Goal: Complete application form: Complete application form

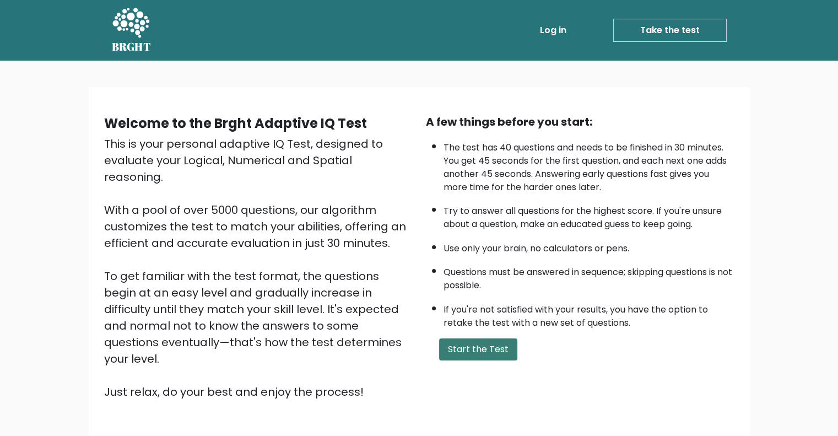
click at [480, 348] on button "Start the Test" at bounding box center [478, 349] width 78 height 22
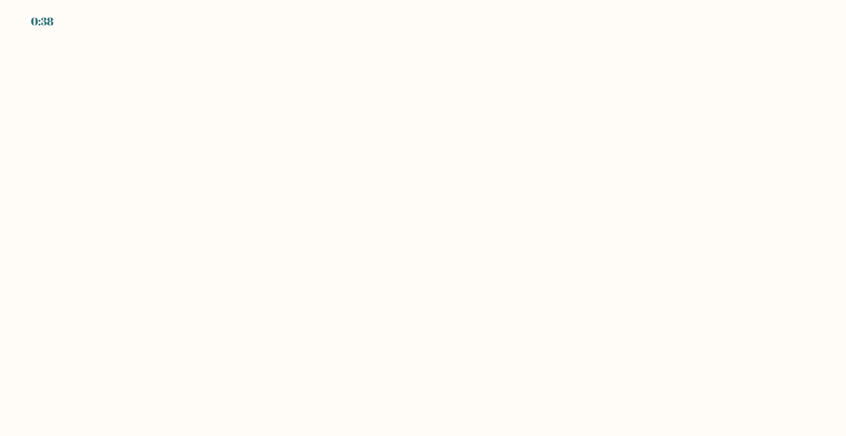
click at [392, 229] on body "0:38" at bounding box center [423, 218] width 846 height 436
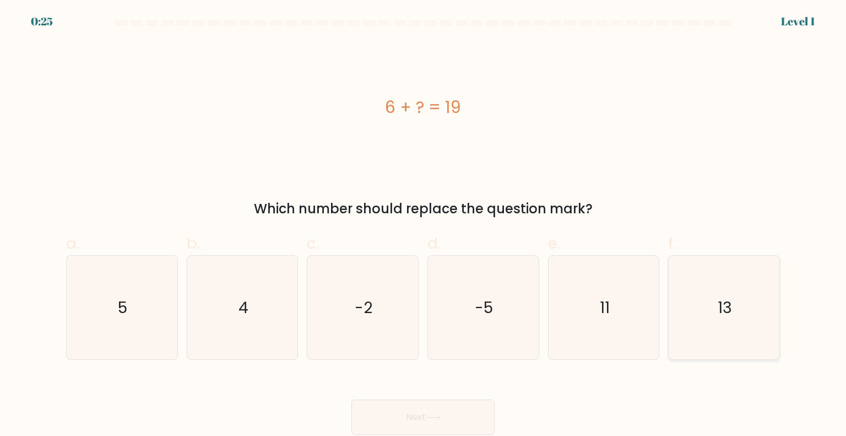
click at [717, 292] on icon "13" at bounding box center [724, 308] width 104 height 104
click at [424, 225] on input "f. 13" at bounding box center [423, 221] width 1 height 7
radio input "true"
click at [381, 410] on button "Next" at bounding box center [423, 416] width 143 height 35
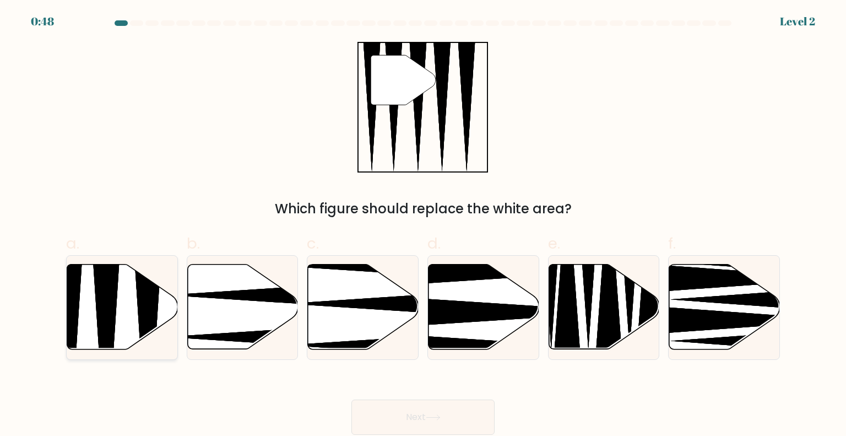
click at [169, 316] on icon at bounding box center [122, 306] width 111 height 85
click at [423, 225] on input "a." at bounding box center [423, 221] width 1 height 7
radio input "true"
click at [421, 427] on button "Next" at bounding box center [423, 416] width 143 height 35
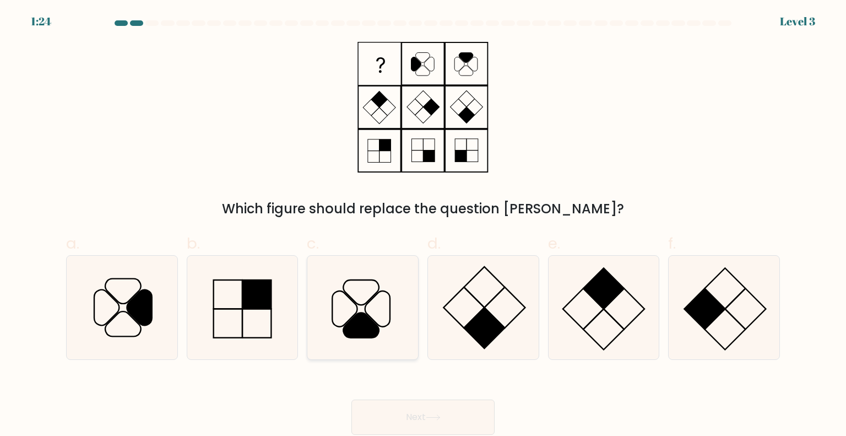
click at [386, 304] on icon at bounding box center [363, 308] width 104 height 104
click at [423, 225] on input "c." at bounding box center [423, 221] width 1 height 7
radio input "true"
click at [424, 412] on button "Next" at bounding box center [423, 416] width 143 height 35
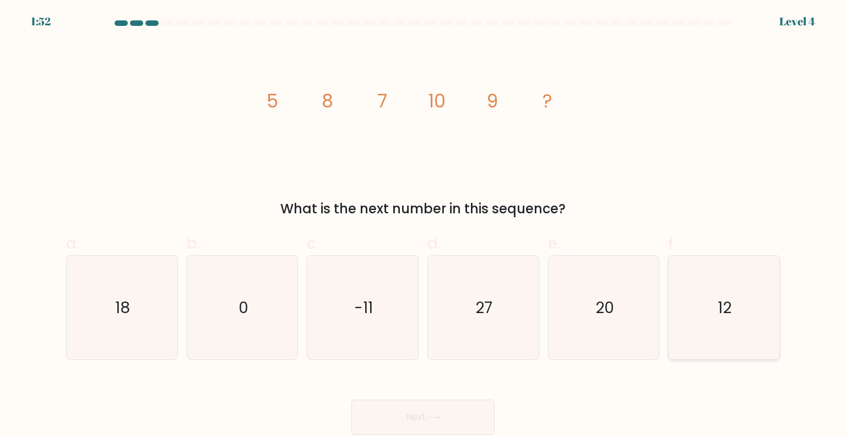
click at [758, 311] on icon "12" at bounding box center [724, 308] width 104 height 104
click at [424, 225] on input "f. 12" at bounding box center [423, 221] width 1 height 7
radio input "true"
click at [474, 407] on button "Next" at bounding box center [423, 416] width 143 height 35
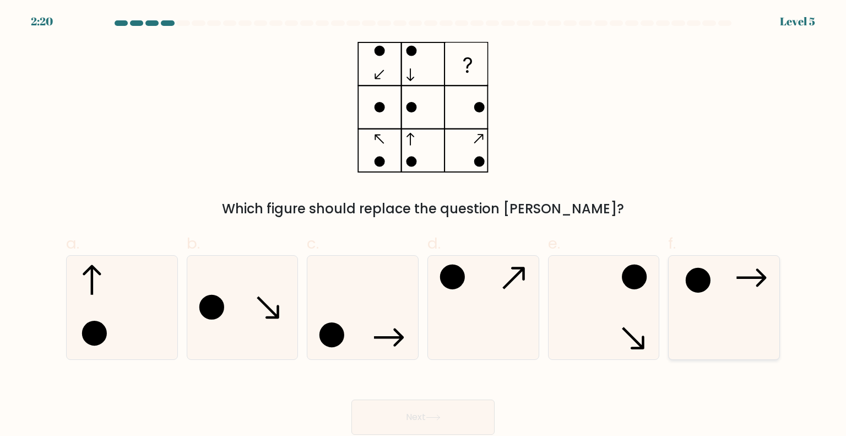
click at [707, 310] on icon at bounding box center [724, 308] width 104 height 104
click at [424, 225] on input "f." at bounding box center [423, 221] width 1 height 7
radio input "true"
click at [410, 414] on button "Next" at bounding box center [423, 416] width 143 height 35
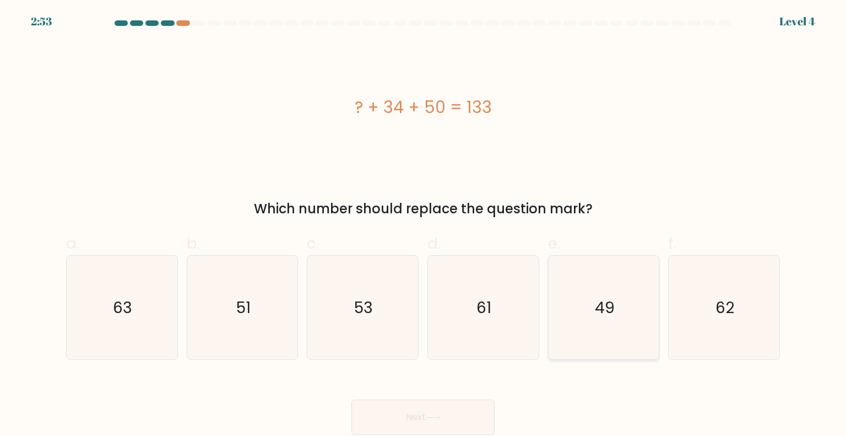
drag, startPoint x: 591, startPoint y: 296, endPoint x: 588, endPoint y: 302, distance: 5.9
click at [591, 297] on icon "49" at bounding box center [604, 308] width 104 height 104
click at [424, 225] on input "e. 49" at bounding box center [423, 221] width 1 height 7
radio input "true"
click at [464, 413] on button "Next" at bounding box center [423, 416] width 143 height 35
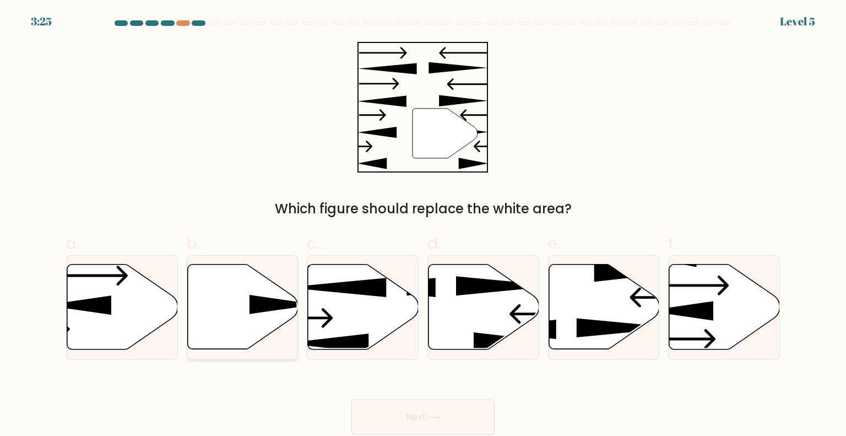
click at [226, 312] on icon at bounding box center [242, 306] width 111 height 85
click at [423, 225] on input "b." at bounding box center [423, 221] width 1 height 7
radio input "true"
click at [430, 409] on button "Next" at bounding box center [423, 416] width 143 height 35
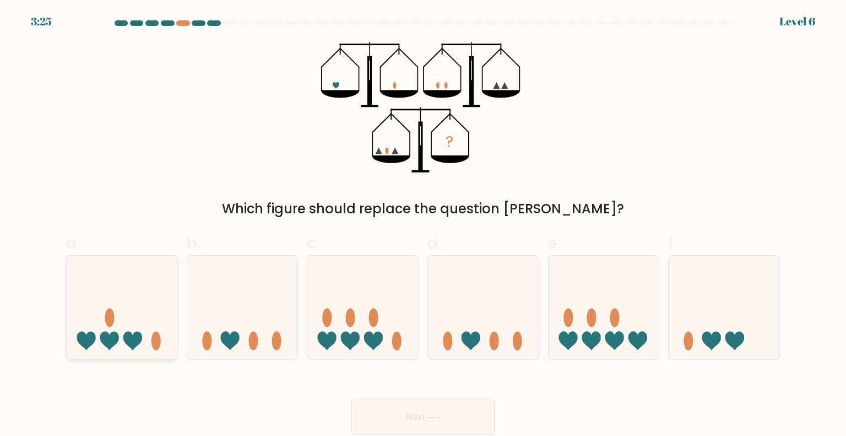
click at [130, 317] on icon at bounding box center [122, 307] width 111 height 91
click at [423, 225] on input "a." at bounding box center [423, 221] width 1 height 7
radio input "true"
click at [482, 419] on button "Next" at bounding box center [423, 416] width 143 height 35
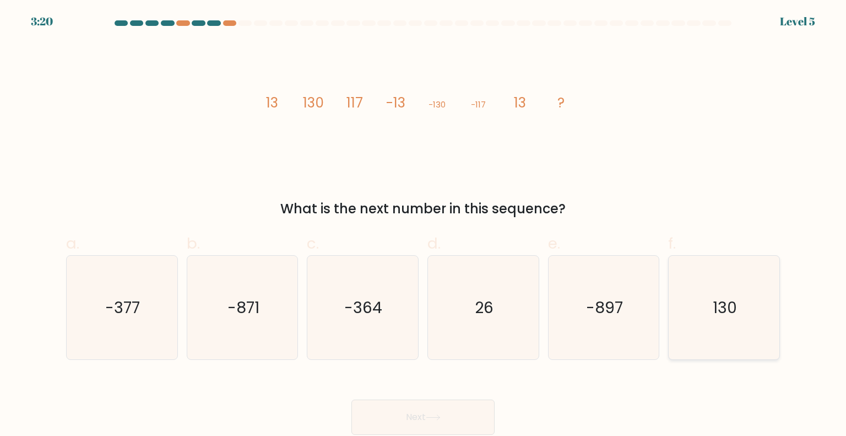
click at [730, 256] on icon "130" at bounding box center [724, 308] width 104 height 104
click at [424, 225] on input "f. 130" at bounding box center [423, 221] width 1 height 7
radio input "true"
click at [448, 414] on button "Next" at bounding box center [423, 416] width 143 height 35
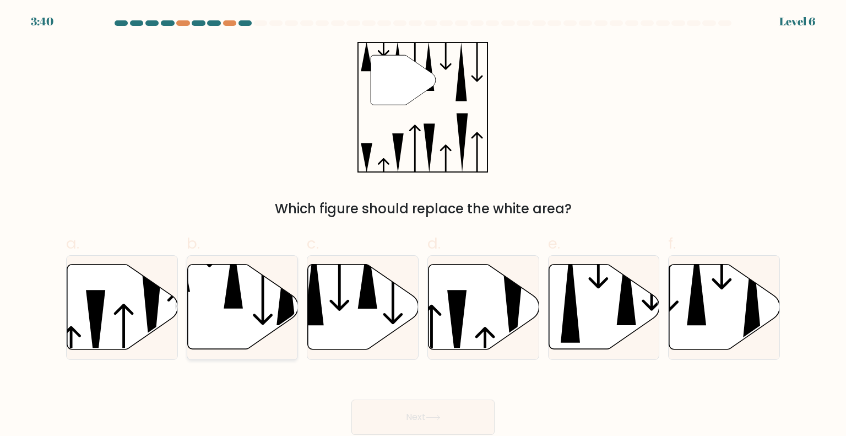
click at [282, 305] on icon at bounding box center [286, 284] width 19 height 84
click at [423, 225] on input "b." at bounding box center [423, 221] width 1 height 7
radio input "true"
click at [424, 412] on button "Next" at bounding box center [423, 416] width 143 height 35
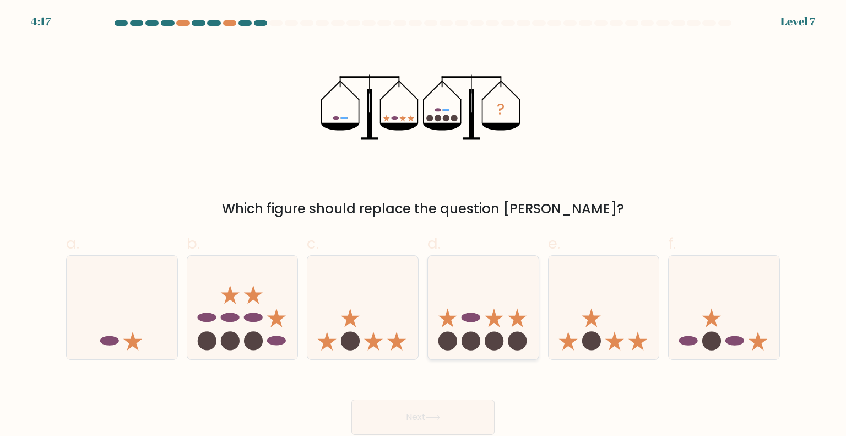
click at [487, 292] on icon at bounding box center [483, 307] width 111 height 91
click at [424, 225] on input "d." at bounding box center [423, 221] width 1 height 7
radio input "true"
click at [445, 416] on button "Next" at bounding box center [423, 416] width 143 height 35
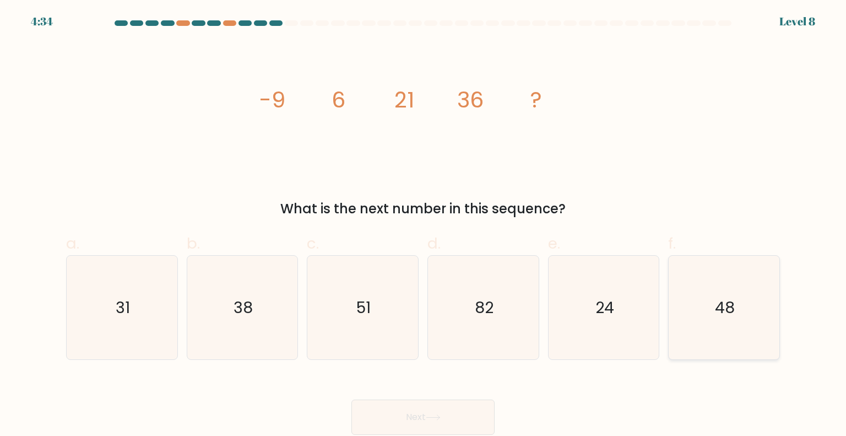
click at [760, 320] on icon "48" at bounding box center [724, 308] width 104 height 104
click at [424, 225] on input "f. 48" at bounding box center [423, 221] width 1 height 7
radio input "true"
click at [467, 401] on button "Next" at bounding box center [423, 416] width 143 height 35
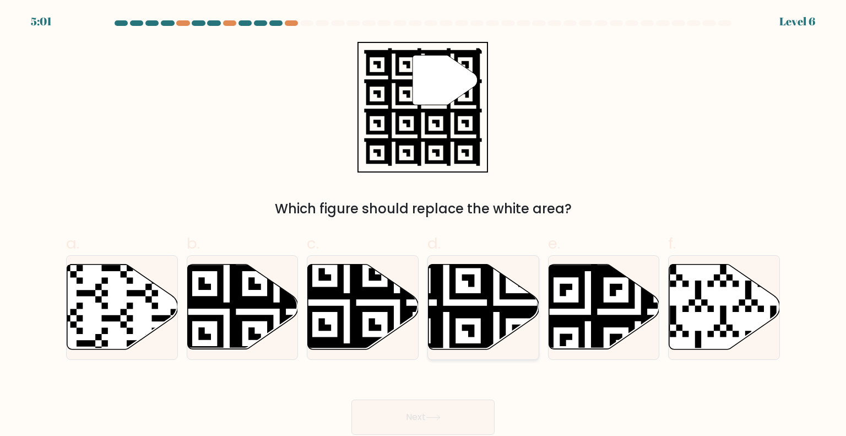
click at [514, 328] on icon at bounding box center [446, 352] width 201 height 201
click at [424, 225] on input "d." at bounding box center [423, 221] width 1 height 7
radio input "true"
click at [461, 419] on button "Next" at bounding box center [423, 416] width 143 height 35
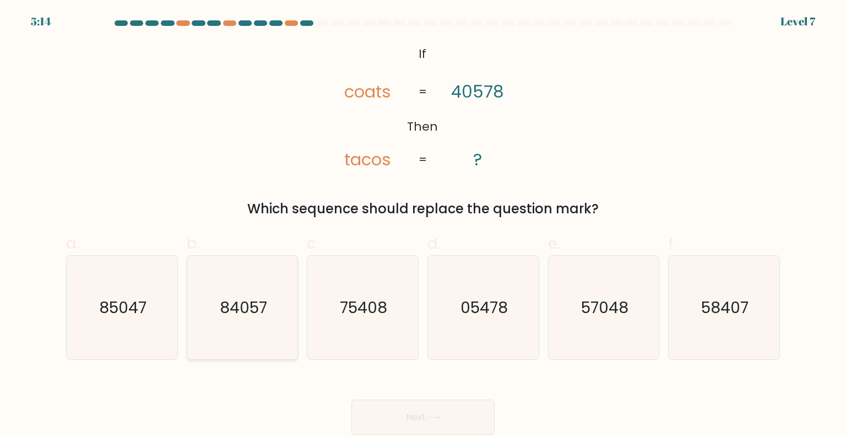
click at [278, 264] on icon "84057" at bounding box center [243, 308] width 104 height 104
click at [423, 225] on input "b. 84057" at bounding box center [423, 221] width 1 height 7
radio input "true"
click at [432, 415] on icon at bounding box center [433, 417] width 15 height 6
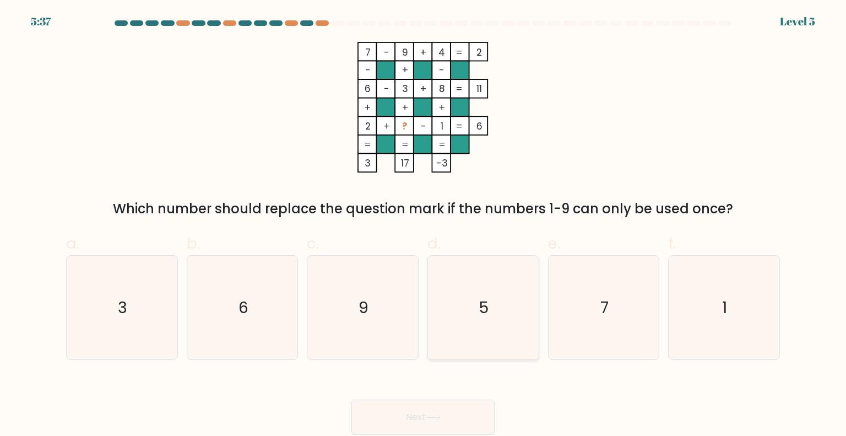
click at [483, 278] on icon "5" at bounding box center [483, 308] width 104 height 104
click at [424, 225] on input "d. 5" at bounding box center [423, 221] width 1 height 7
radio input "true"
click at [439, 413] on button "Next" at bounding box center [423, 416] width 143 height 35
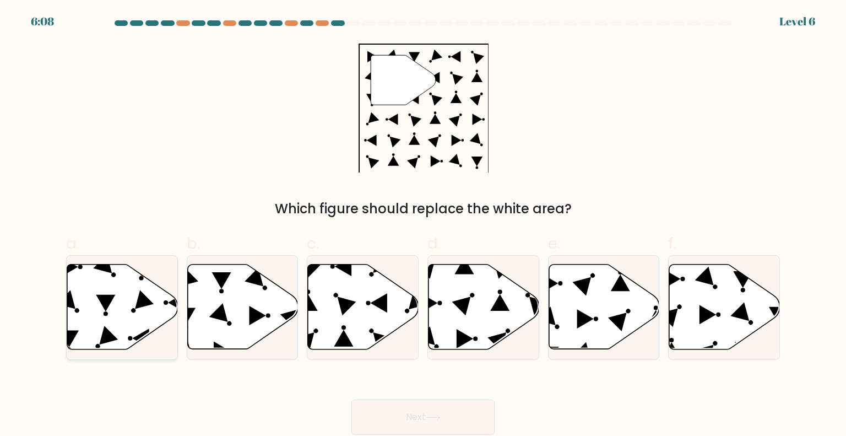
click at [73, 273] on icon at bounding box center [122, 306] width 111 height 85
click at [423, 225] on input "a." at bounding box center [423, 221] width 1 height 7
radio input "true"
click at [371, 401] on button "Next" at bounding box center [423, 416] width 143 height 35
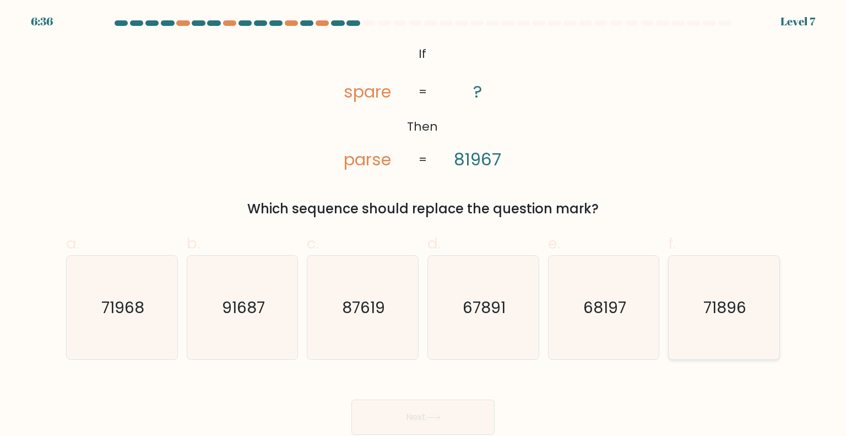
click at [682, 328] on icon "71896" at bounding box center [724, 308] width 104 height 104
click at [424, 225] on input "f. 71896" at bounding box center [423, 221] width 1 height 7
radio input "true"
click at [465, 410] on button "Next" at bounding box center [423, 416] width 143 height 35
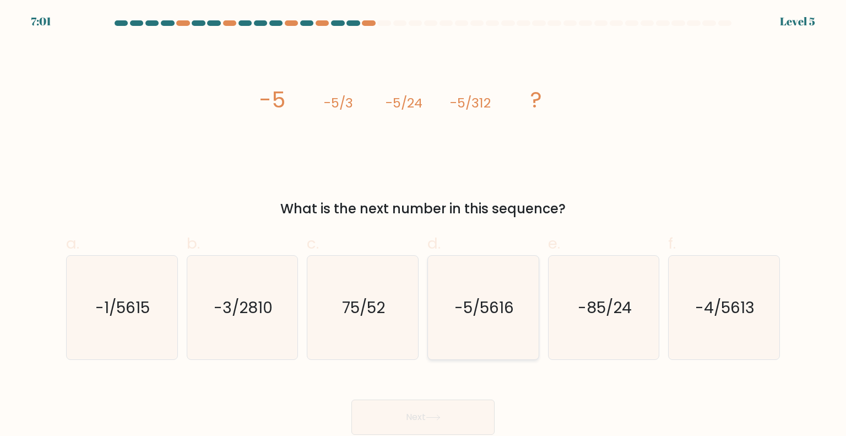
click at [516, 318] on icon "-5/5616" at bounding box center [483, 308] width 104 height 104
click at [424, 225] on input "d. -5/5616" at bounding box center [423, 221] width 1 height 7
radio input "true"
click at [476, 408] on button "Next" at bounding box center [423, 416] width 143 height 35
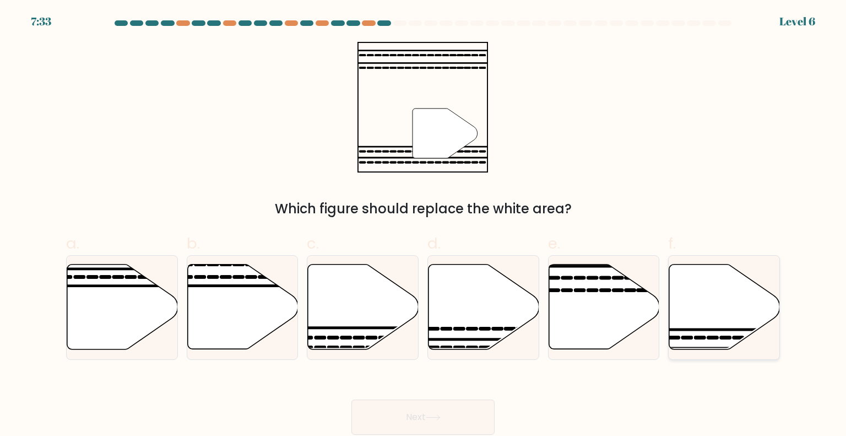
click at [691, 306] on icon at bounding box center [724, 306] width 111 height 85
click at [424, 225] on input "f." at bounding box center [423, 221] width 1 height 7
radio input "true"
click at [449, 407] on button "Next" at bounding box center [423, 416] width 143 height 35
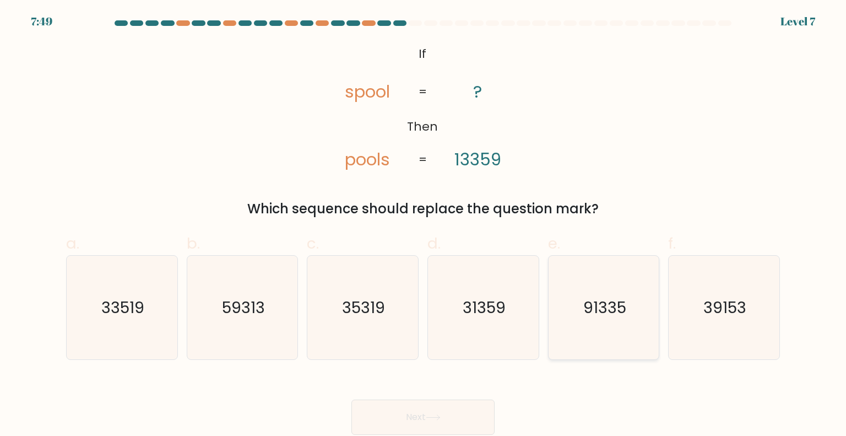
click at [649, 326] on icon "91335" at bounding box center [604, 308] width 104 height 104
click at [424, 225] on input "e. 91335" at bounding box center [423, 221] width 1 height 7
radio input "true"
click at [438, 415] on icon at bounding box center [433, 417] width 15 height 6
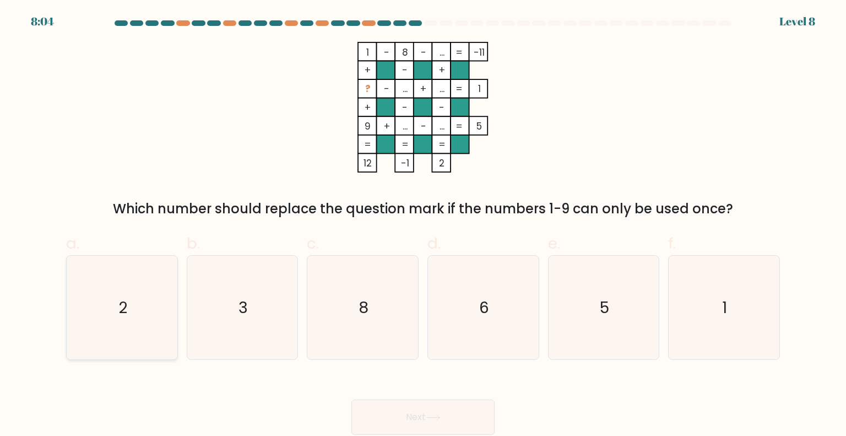
click at [147, 326] on icon "2" at bounding box center [122, 308] width 104 height 104
click at [423, 225] on input "a. 2" at bounding box center [423, 221] width 1 height 7
radio input "true"
click at [412, 417] on button "Next" at bounding box center [423, 416] width 143 height 35
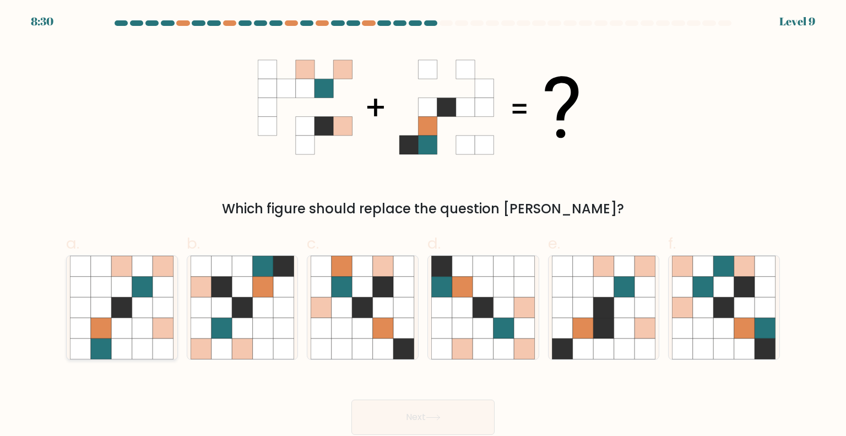
click at [110, 352] on icon at bounding box center [101, 348] width 21 height 21
click at [423, 225] on input "a." at bounding box center [423, 221] width 1 height 7
radio input "true"
click at [466, 420] on button "Next" at bounding box center [423, 416] width 143 height 35
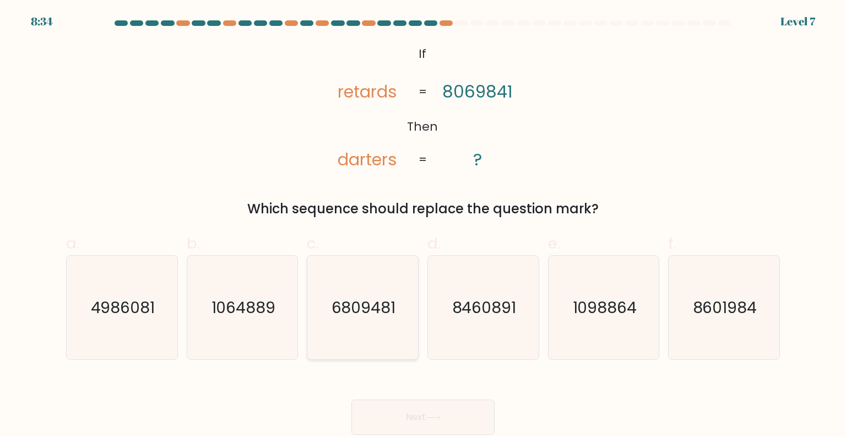
click at [350, 296] on icon "6809481" at bounding box center [363, 308] width 104 height 104
click at [423, 225] on input "c. 6809481" at bounding box center [423, 221] width 1 height 7
radio input "true"
click at [430, 414] on icon at bounding box center [433, 417] width 15 height 6
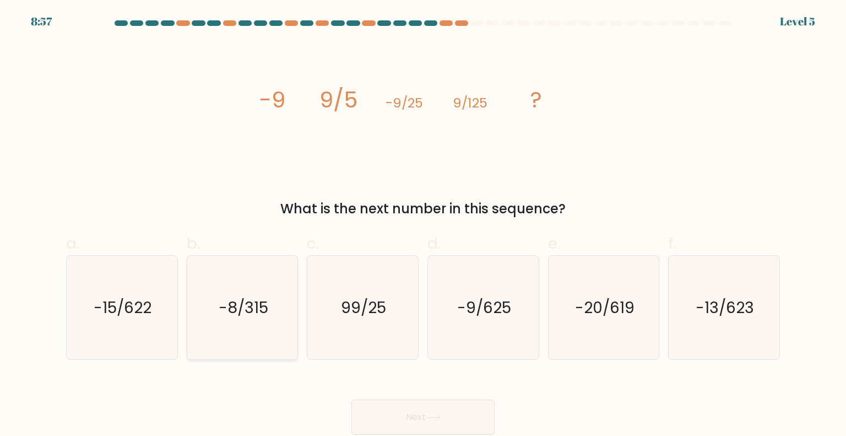
click at [262, 328] on icon "-8/315" at bounding box center [243, 308] width 104 height 104
click at [423, 225] on input "b. -8/315" at bounding box center [423, 221] width 1 height 7
radio input "true"
click at [451, 298] on icon "-9/625" at bounding box center [483, 308] width 104 height 104
click at [424, 225] on input "d. -9/625" at bounding box center [423, 221] width 1 height 7
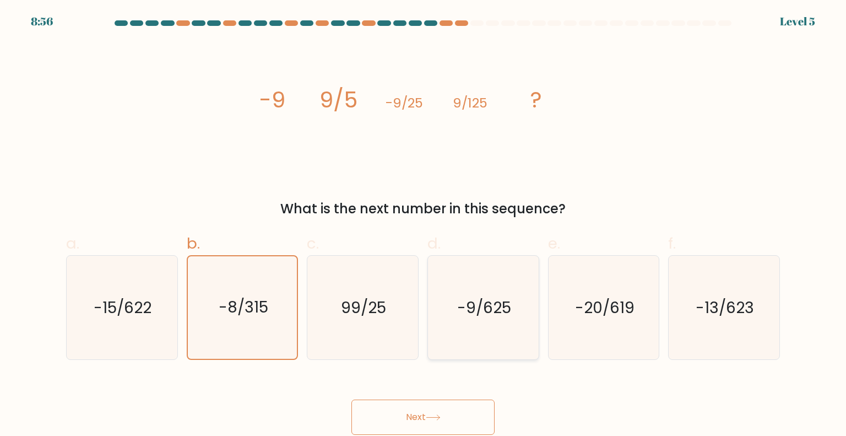
radio input "true"
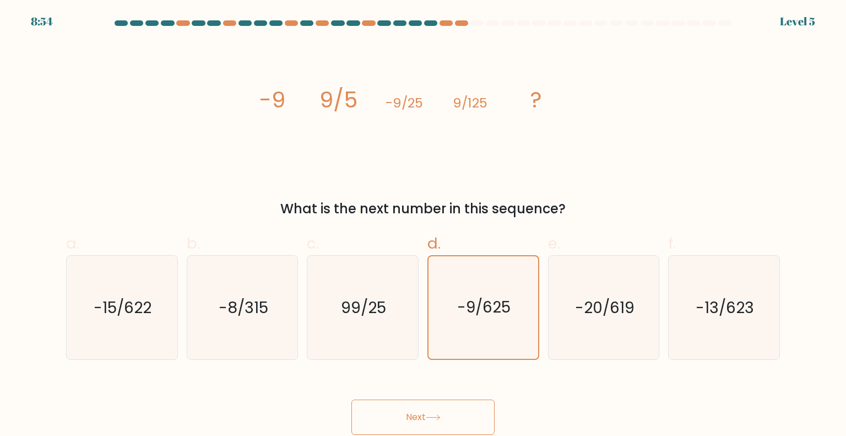
click at [478, 415] on button "Next" at bounding box center [423, 416] width 143 height 35
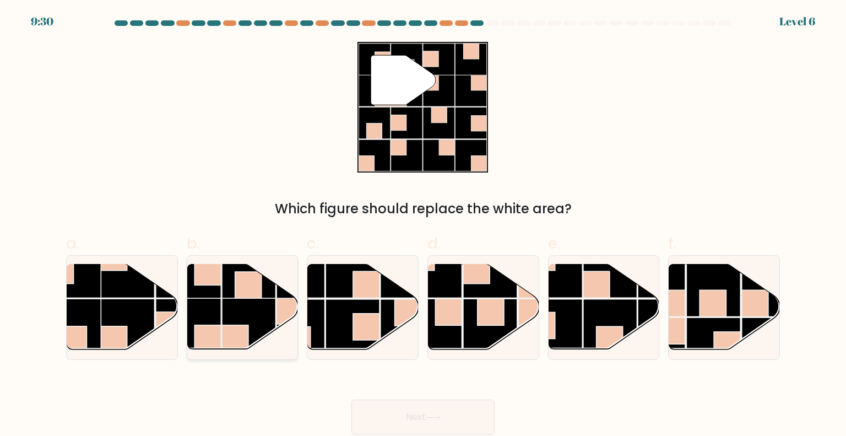
click at [228, 298] on rect at bounding box center [249, 272] width 54 height 54
click at [423, 225] on input "b." at bounding box center [423, 221] width 1 height 7
radio input "true"
click at [390, 409] on button "Next" at bounding box center [423, 416] width 143 height 35
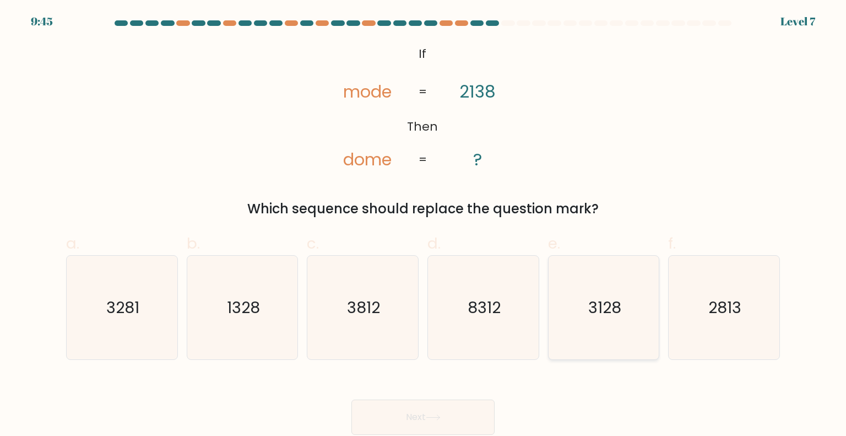
click at [631, 308] on icon "3128" at bounding box center [604, 308] width 104 height 104
click at [424, 225] on input "e. 3128" at bounding box center [423, 221] width 1 height 7
radio input "true"
click at [442, 406] on button "Next" at bounding box center [423, 416] width 143 height 35
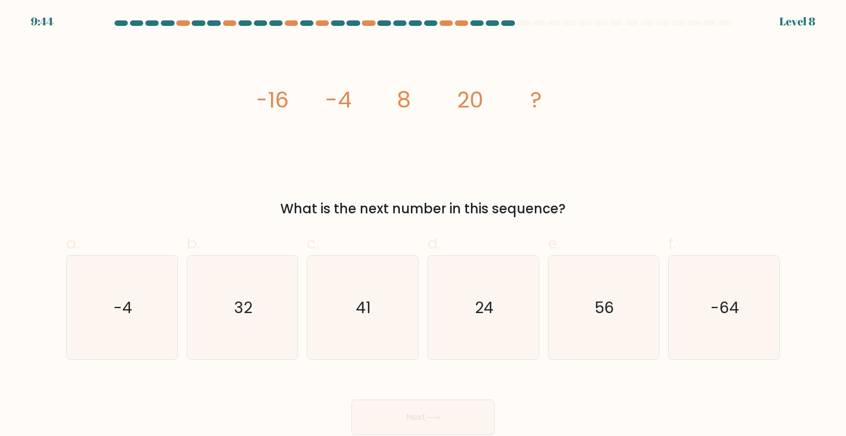
click at [441, 413] on button "Next" at bounding box center [423, 416] width 143 height 35
click at [264, 338] on icon "32" at bounding box center [243, 308] width 104 height 104
click at [423, 225] on input "b. 32" at bounding box center [423, 221] width 1 height 7
radio input "true"
click at [414, 409] on button "Next" at bounding box center [423, 416] width 143 height 35
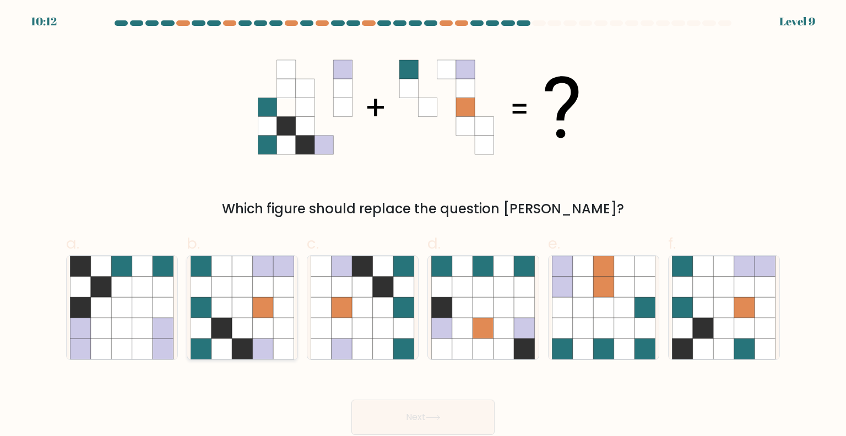
click at [286, 325] on icon at bounding box center [283, 328] width 21 height 21
click at [423, 225] on input "b." at bounding box center [423, 221] width 1 height 7
radio input "true"
click at [410, 412] on button "Next" at bounding box center [423, 416] width 143 height 35
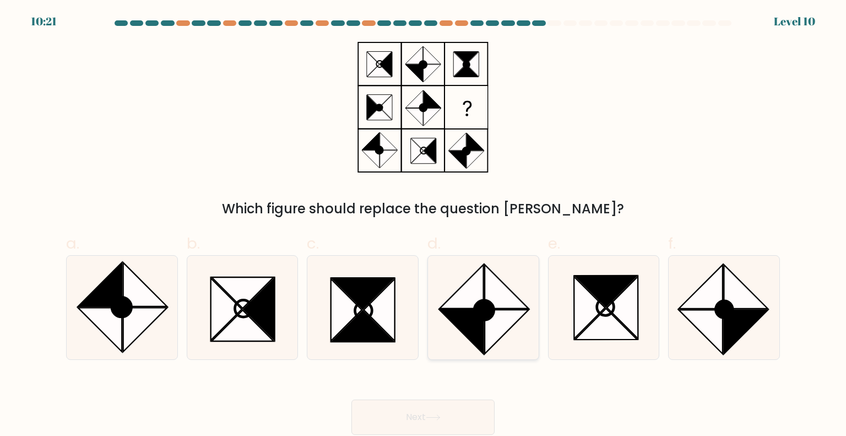
click at [486, 322] on icon at bounding box center [507, 332] width 44 height 44
click at [424, 225] on input "d." at bounding box center [423, 221] width 1 height 7
radio input "true"
click at [466, 420] on button "Next" at bounding box center [423, 416] width 143 height 35
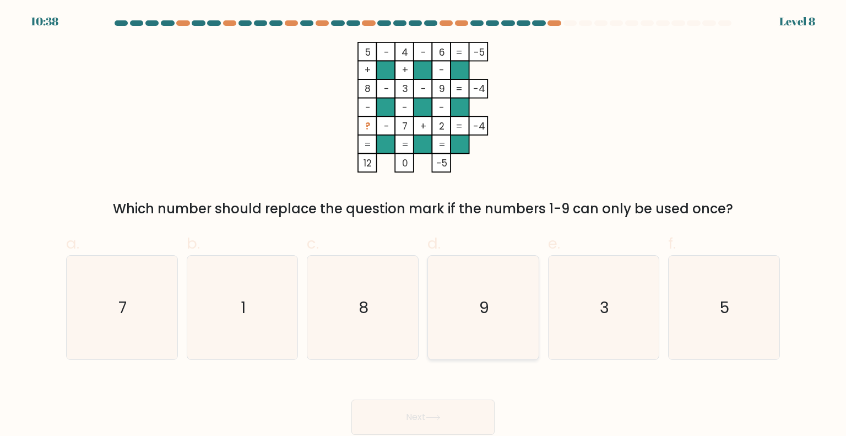
click at [523, 304] on icon "9" at bounding box center [483, 308] width 104 height 104
click at [424, 225] on input "d. 9" at bounding box center [423, 221] width 1 height 7
radio input "true"
click at [475, 416] on button "Next" at bounding box center [423, 416] width 143 height 35
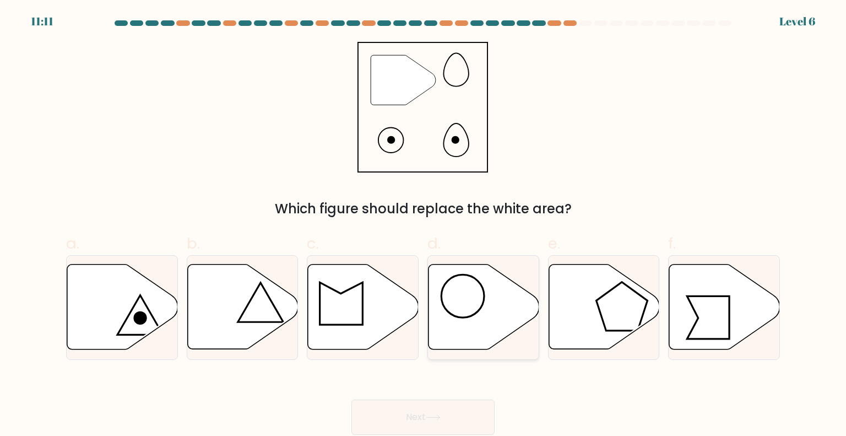
click at [520, 306] on icon at bounding box center [484, 306] width 111 height 85
click at [424, 225] on input "d." at bounding box center [423, 221] width 1 height 7
radio input "true"
click at [451, 410] on button "Next" at bounding box center [423, 416] width 143 height 35
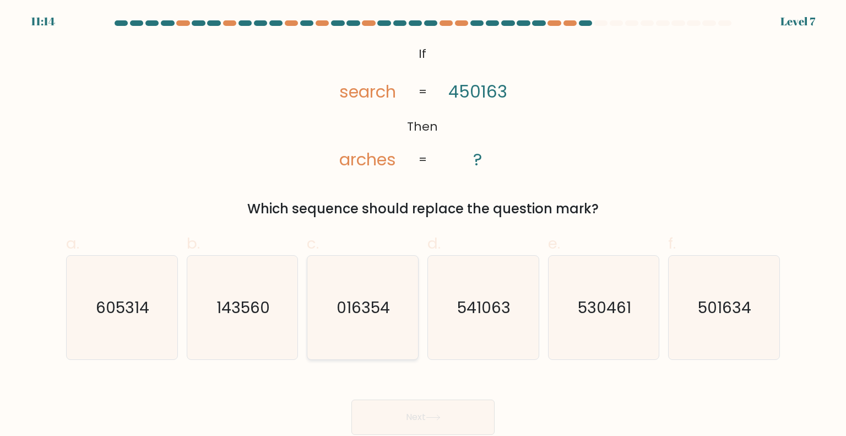
click at [397, 306] on icon "016354" at bounding box center [363, 308] width 104 height 104
click at [423, 225] on input "c. 016354" at bounding box center [423, 221] width 1 height 7
radio input "true"
click at [445, 419] on button "Next" at bounding box center [423, 416] width 143 height 35
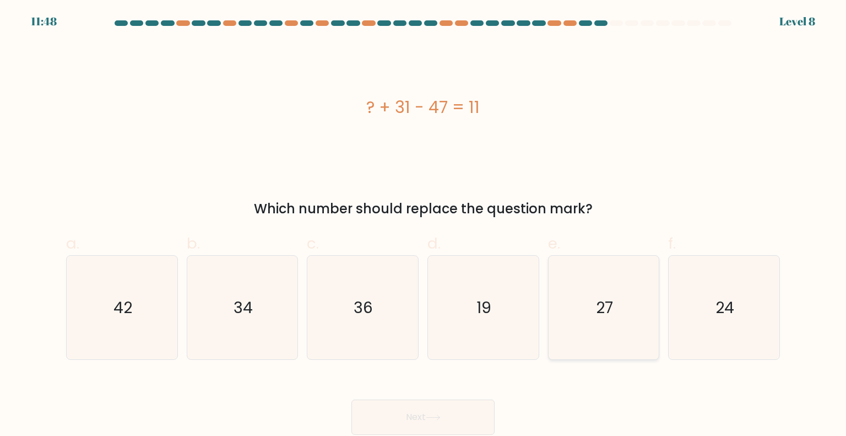
drag, startPoint x: 631, startPoint y: 358, endPoint x: 631, endPoint y: 350, distance: 7.7
click at [633, 355] on icon "27" at bounding box center [604, 308] width 104 height 104
click at [424, 225] on input "e. 27" at bounding box center [423, 221] width 1 height 7
radio input "true"
click at [393, 420] on button "Next" at bounding box center [423, 416] width 143 height 35
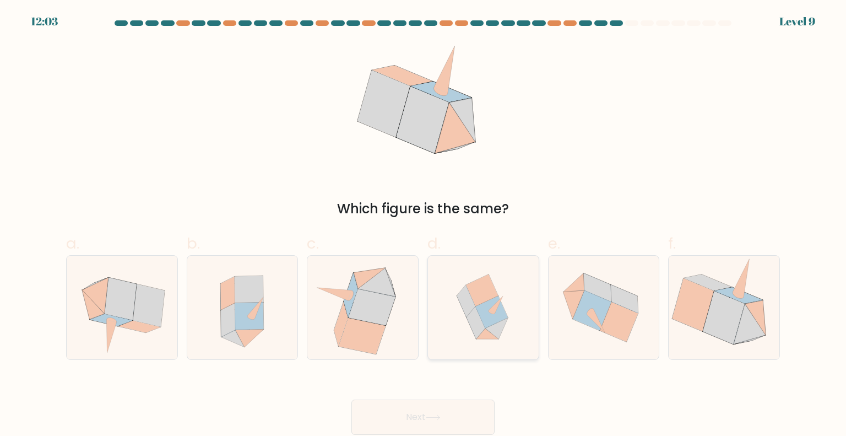
click at [507, 330] on icon at bounding box center [483, 308] width 101 height 104
click at [424, 225] on input "d." at bounding box center [423, 221] width 1 height 7
radio input "true"
click at [460, 419] on button "Next" at bounding box center [423, 416] width 143 height 35
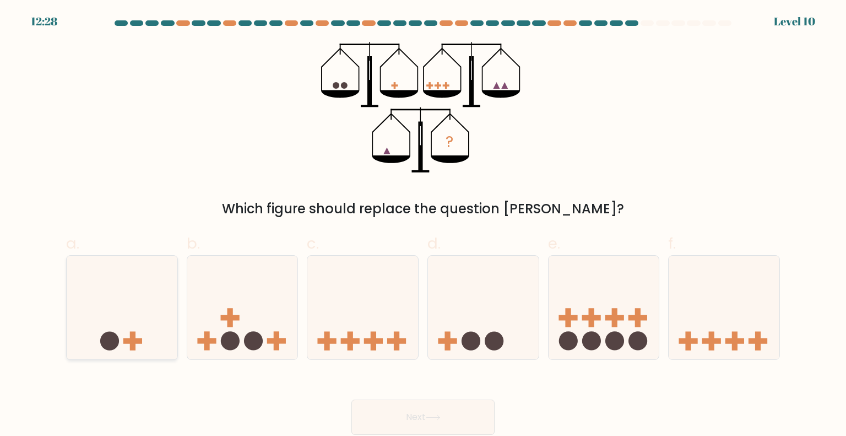
drag, startPoint x: 77, startPoint y: 339, endPoint x: 88, endPoint y: 336, distance: 11.5
click at [84, 337] on icon at bounding box center [122, 307] width 111 height 91
click at [423, 225] on input "a." at bounding box center [423, 221] width 1 height 7
radio input "true"
click at [416, 413] on button "Next" at bounding box center [423, 416] width 143 height 35
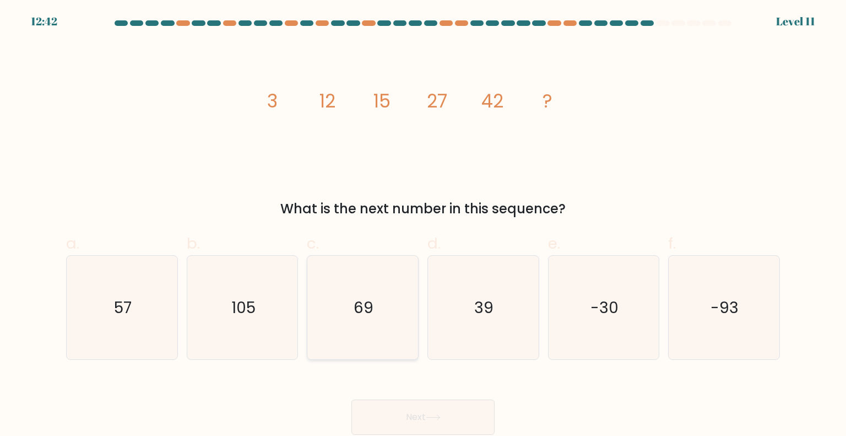
click at [374, 272] on icon "69" at bounding box center [363, 308] width 104 height 104
click at [423, 225] on input "c. 69" at bounding box center [423, 221] width 1 height 7
radio input "true"
click at [439, 425] on button "Next" at bounding box center [423, 416] width 143 height 35
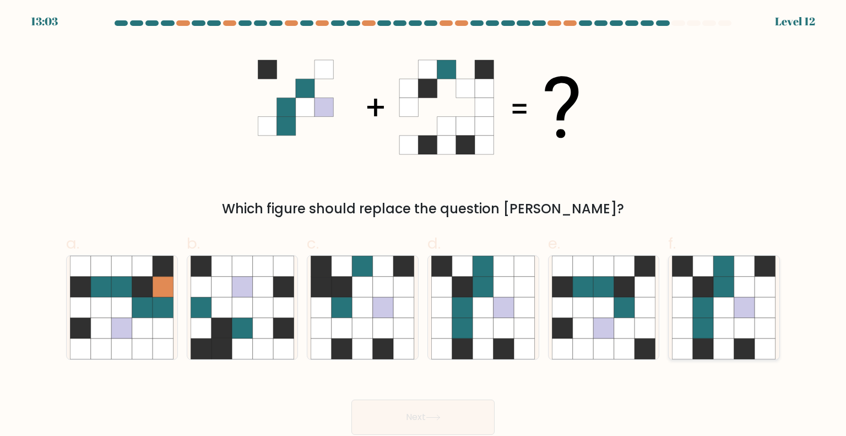
click at [769, 323] on icon at bounding box center [765, 328] width 21 height 21
click at [424, 225] on input "f." at bounding box center [423, 221] width 1 height 7
radio input "true"
click at [458, 422] on button "Next" at bounding box center [423, 416] width 143 height 35
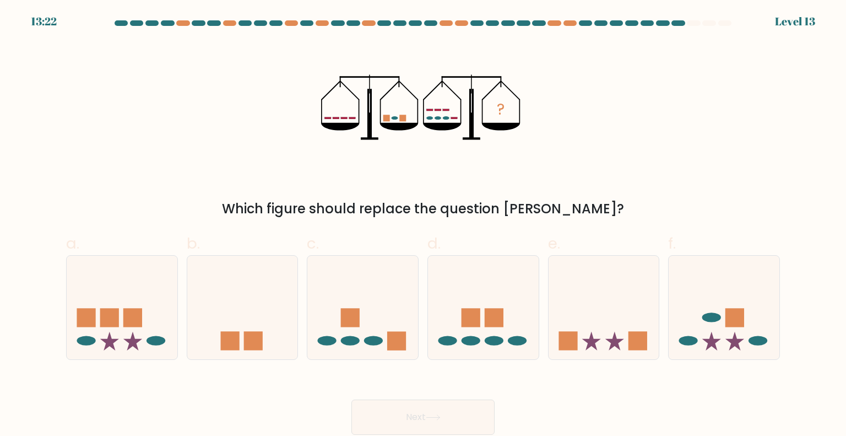
drag, startPoint x: 507, startPoint y: 331, endPoint x: 452, endPoint y: 394, distance: 84.0
click at [506, 332] on icon at bounding box center [483, 307] width 111 height 91
click at [424, 225] on input "d." at bounding box center [423, 221] width 1 height 7
radio input "true"
click at [449, 422] on button "Next" at bounding box center [423, 416] width 143 height 35
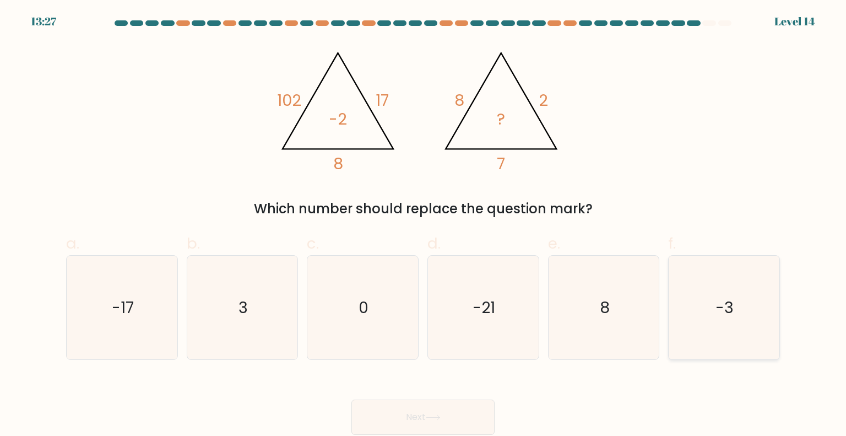
drag, startPoint x: 712, startPoint y: 301, endPoint x: 682, endPoint y: 315, distance: 34.0
click at [713, 301] on icon "-3" at bounding box center [724, 308] width 104 height 104
click at [424, 225] on input "f. -3" at bounding box center [423, 221] width 1 height 7
radio input "true"
click at [465, 416] on button "Next" at bounding box center [423, 416] width 143 height 35
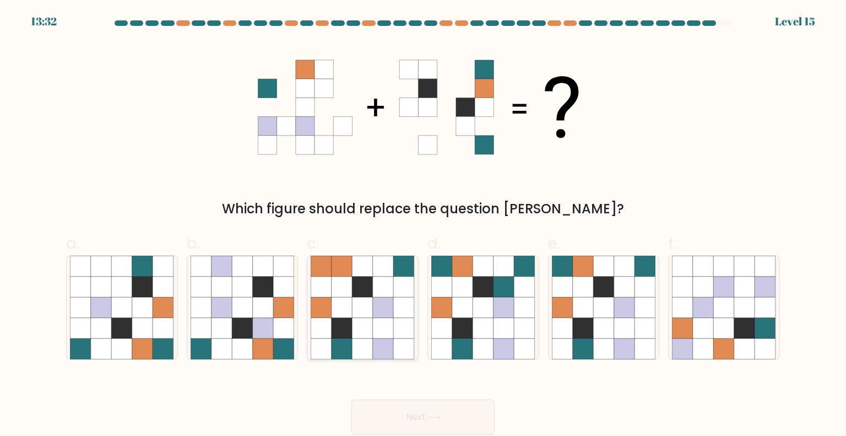
click at [397, 291] on icon at bounding box center [404, 287] width 21 height 21
click at [423, 225] on input "c." at bounding box center [423, 221] width 1 height 7
radio input "true"
click at [453, 419] on button "Next" at bounding box center [423, 416] width 143 height 35
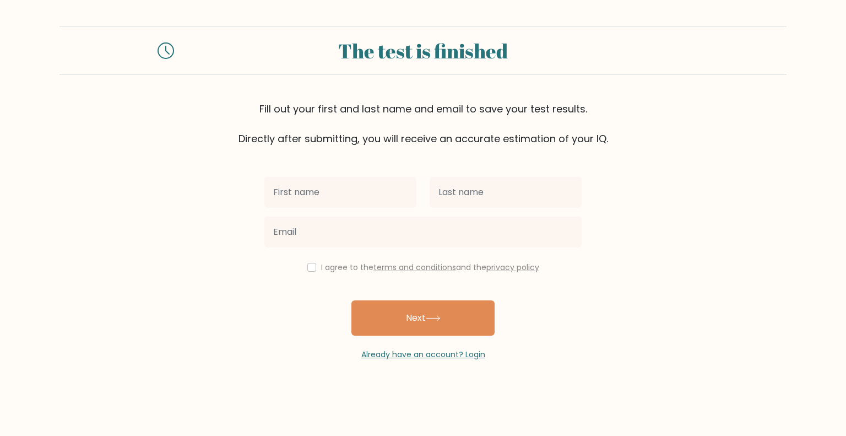
click at [365, 190] on input "text" at bounding box center [340, 192] width 152 height 31
type input "Mees"
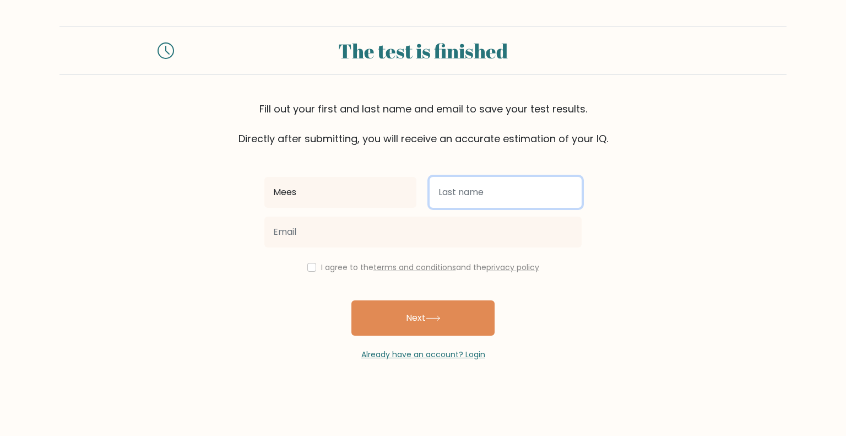
click at [447, 187] on input "text" at bounding box center [506, 192] width 152 height 31
type input "Eckenhausen"
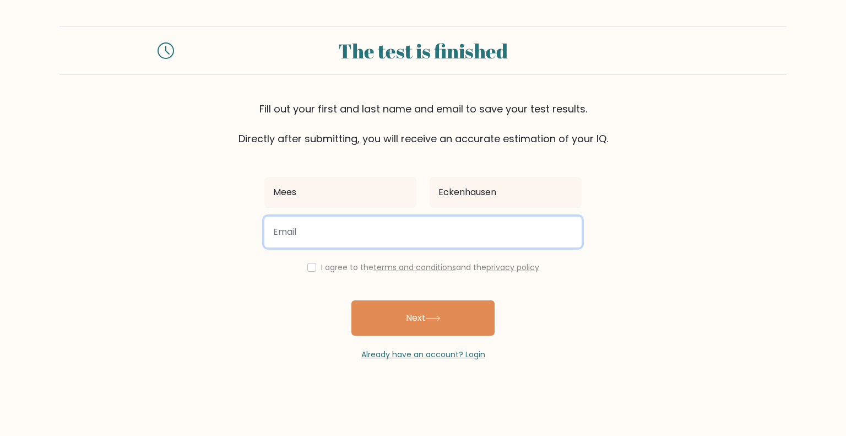
click at [412, 240] on input "email" at bounding box center [422, 232] width 317 height 31
type input "meeseckenhausen@gmail.com"
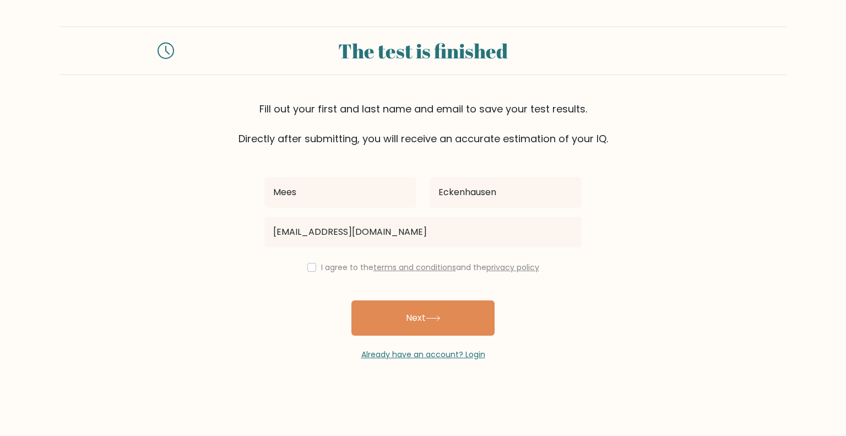
click at [301, 264] on div "I agree to the terms and conditions and the privacy policy" at bounding box center [423, 267] width 331 height 13
click at [309, 268] on input "checkbox" at bounding box center [311, 267] width 9 height 9
checkbox input "true"
click at [412, 323] on button "Next" at bounding box center [423, 317] width 143 height 35
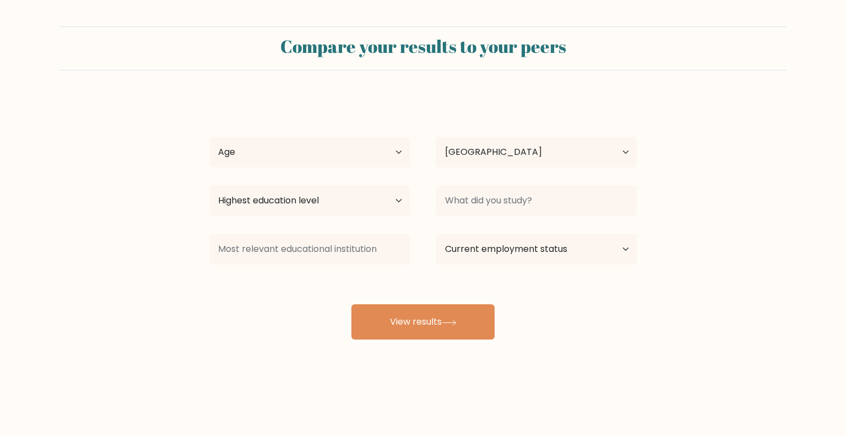
select select "NL"
click at [369, 152] on select "Age Under [DEMOGRAPHIC_DATA] [DEMOGRAPHIC_DATA] [DEMOGRAPHIC_DATA] [DEMOGRAPHIC…" at bounding box center [309, 152] width 201 height 31
select select "25_34"
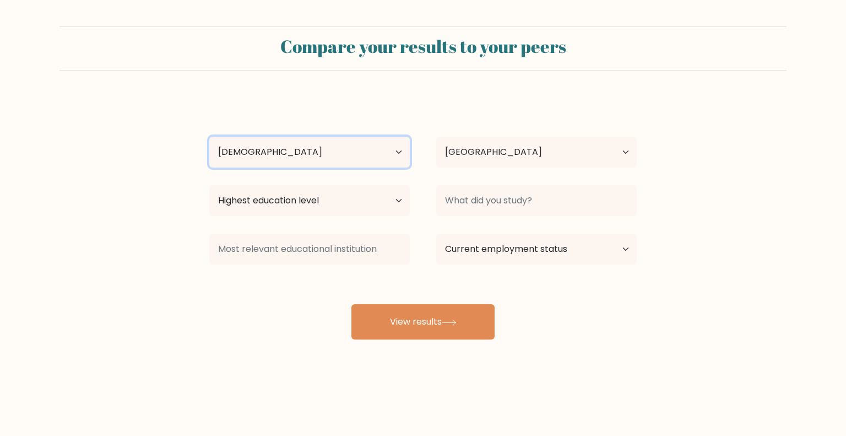
click at [209, 137] on select "Age Under [DEMOGRAPHIC_DATA] [DEMOGRAPHIC_DATA] [DEMOGRAPHIC_DATA] [DEMOGRAPHIC…" at bounding box center [309, 152] width 201 height 31
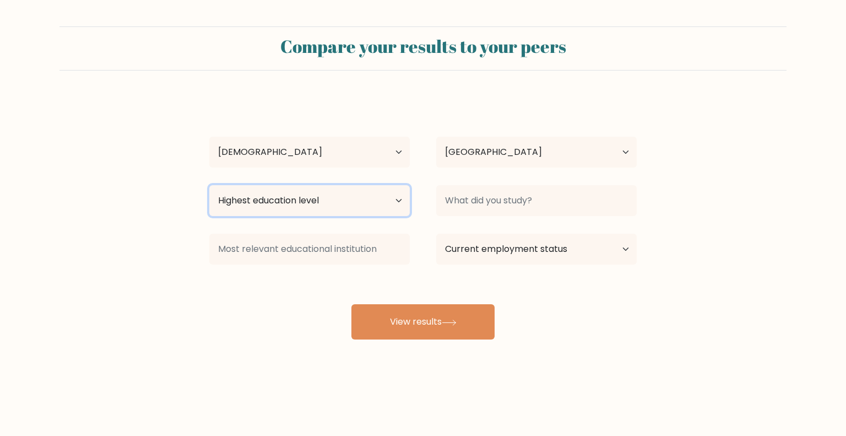
click at [311, 198] on select "Highest education level No schooling Primary Lower Secondary Upper Secondary Oc…" at bounding box center [309, 200] width 201 height 31
select select "masters_degree"
click at [209, 185] on select "Highest education level No schooling Primary Lower Secondary Upper Secondary Oc…" at bounding box center [309, 200] width 201 height 31
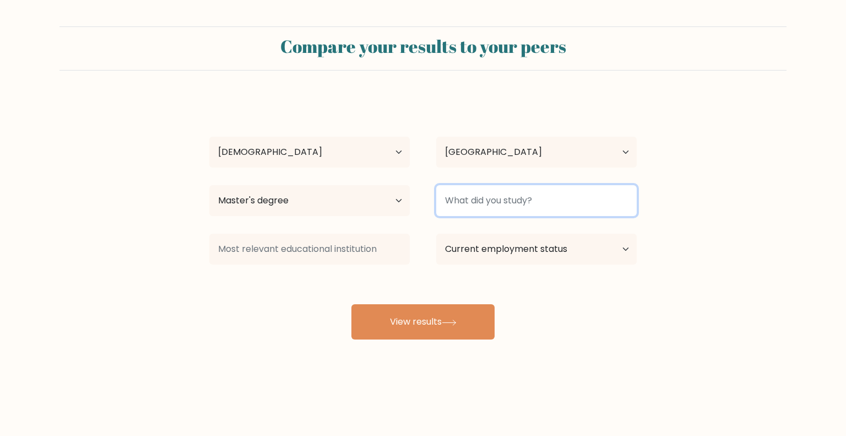
click at [462, 207] on input at bounding box center [536, 200] width 201 height 31
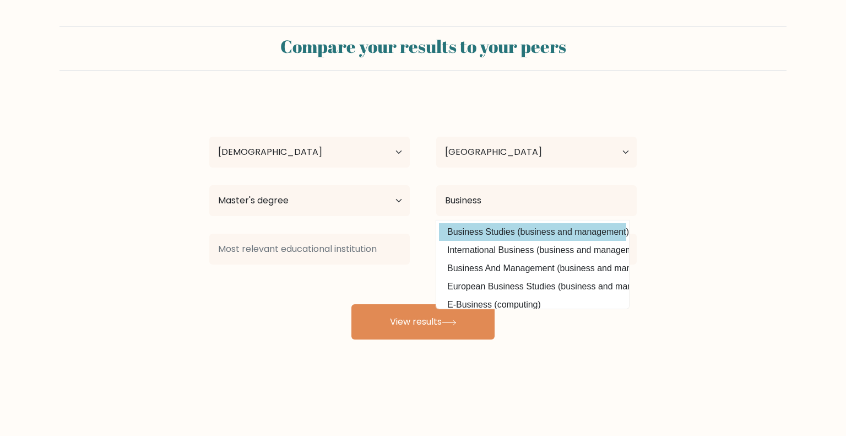
click at [568, 233] on option "Business Studies (business and management)" at bounding box center [532, 232] width 187 height 18
type input "Business Studies"
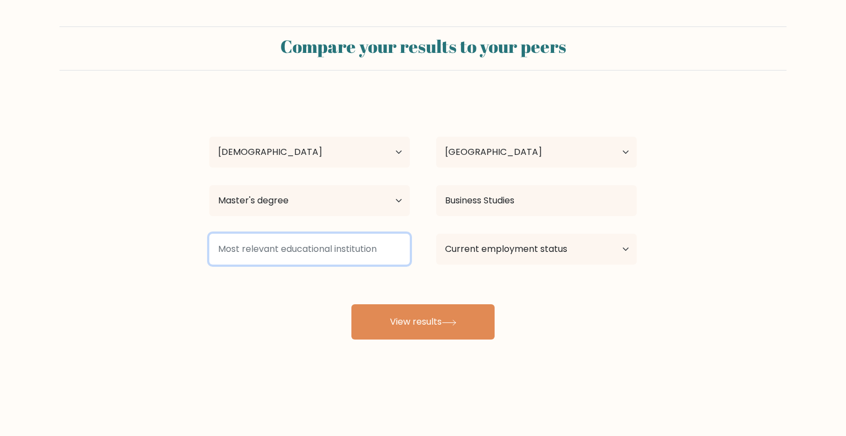
click at [282, 257] on input at bounding box center [309, 249] width 201 height 31
type input "G"
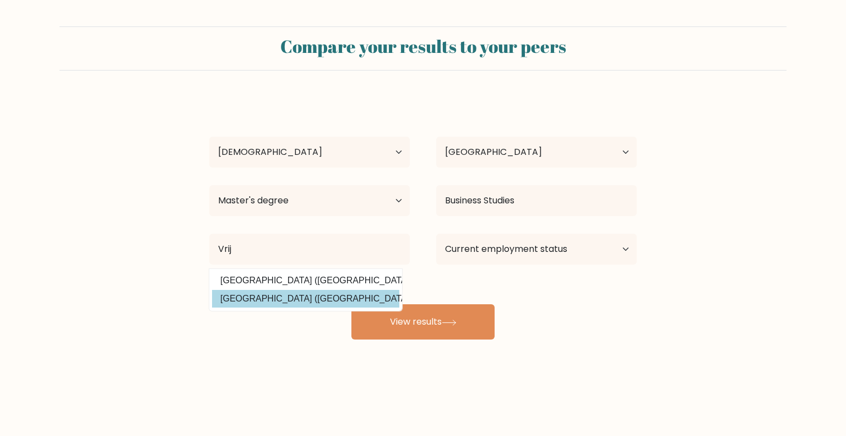
click at [291, 298] on option "[GEOGRAPHIC_DATA] ([GEOGRAPHIC_DATA])" at bounding box center [305, 299] width 187 height 18
type input "[GEOGRAPHIC_DATA]"
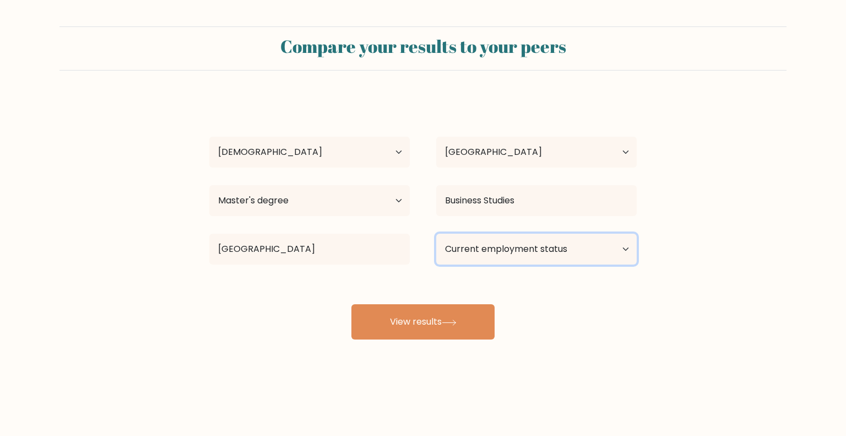
click at [487, 253] on select "Current employment status Employed Student Retired Other / prefer not to answer" at bounding box center [536, 249] width 201 height 31
select select "other"
click at [436, 234] on select "Current employment status Employed Student Retired Other / prefer not to answer" at bounding box center [536, 249] width 201 height 31
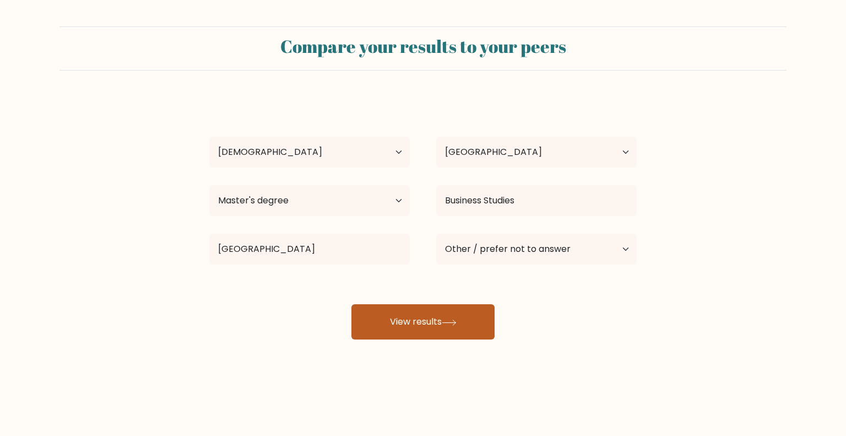
click at [460, 328] on button "View results" at bounding box center [423, 321] width 143 height 35
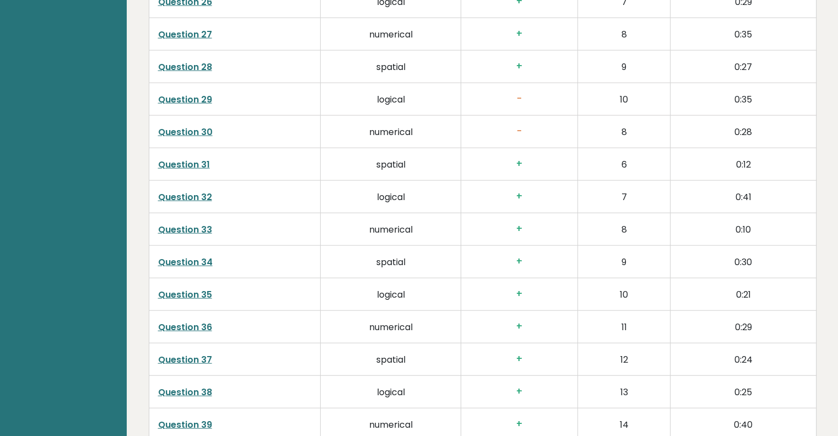
scroll to position [2832, 0]
